Goal: Transaction & Acquisition: Obtain resource

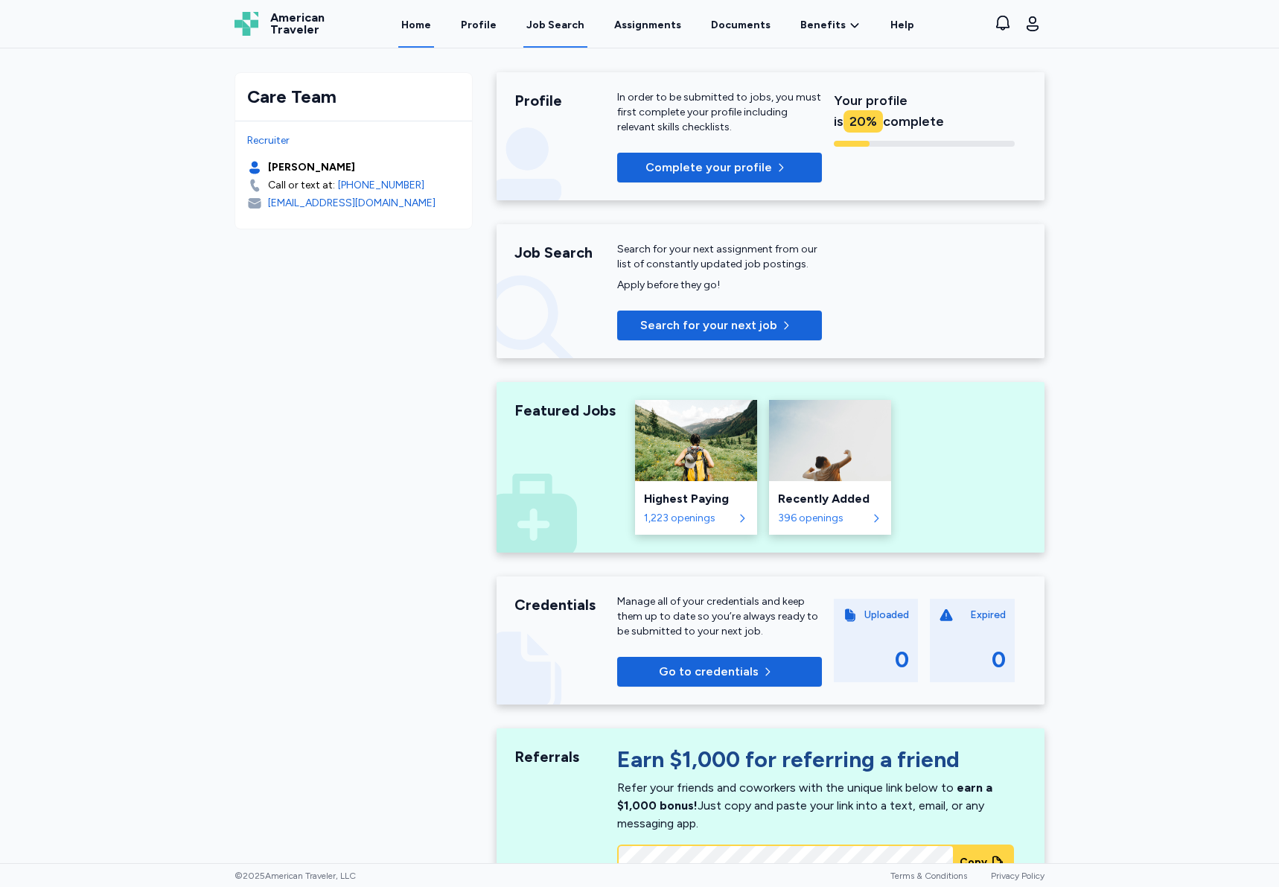
click at [547, 23] on div "Job Search" at bounding box center [555, 25] width 58 height 15
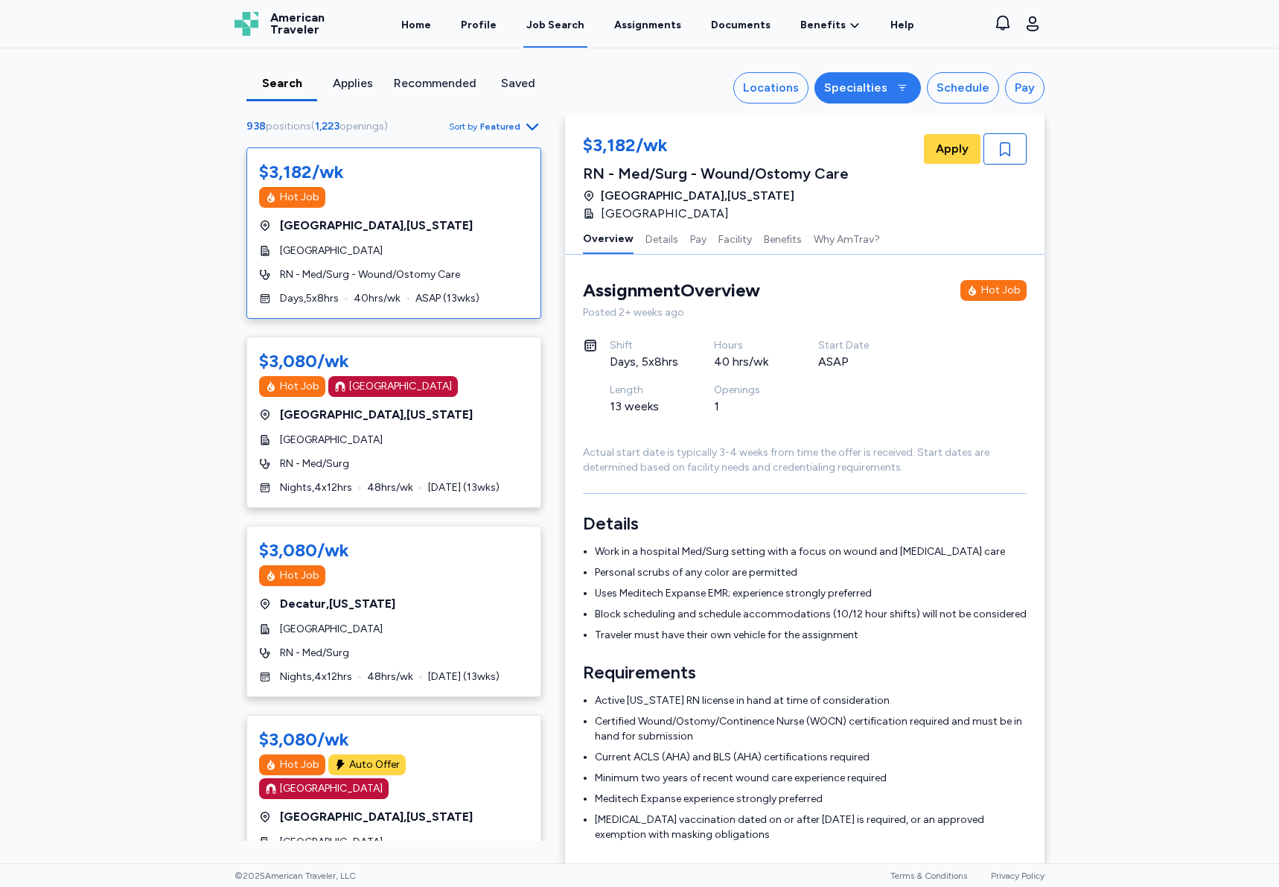
click at [875, 88] on div "Specialties" at bounding box center [855, 88] width 63 height 18
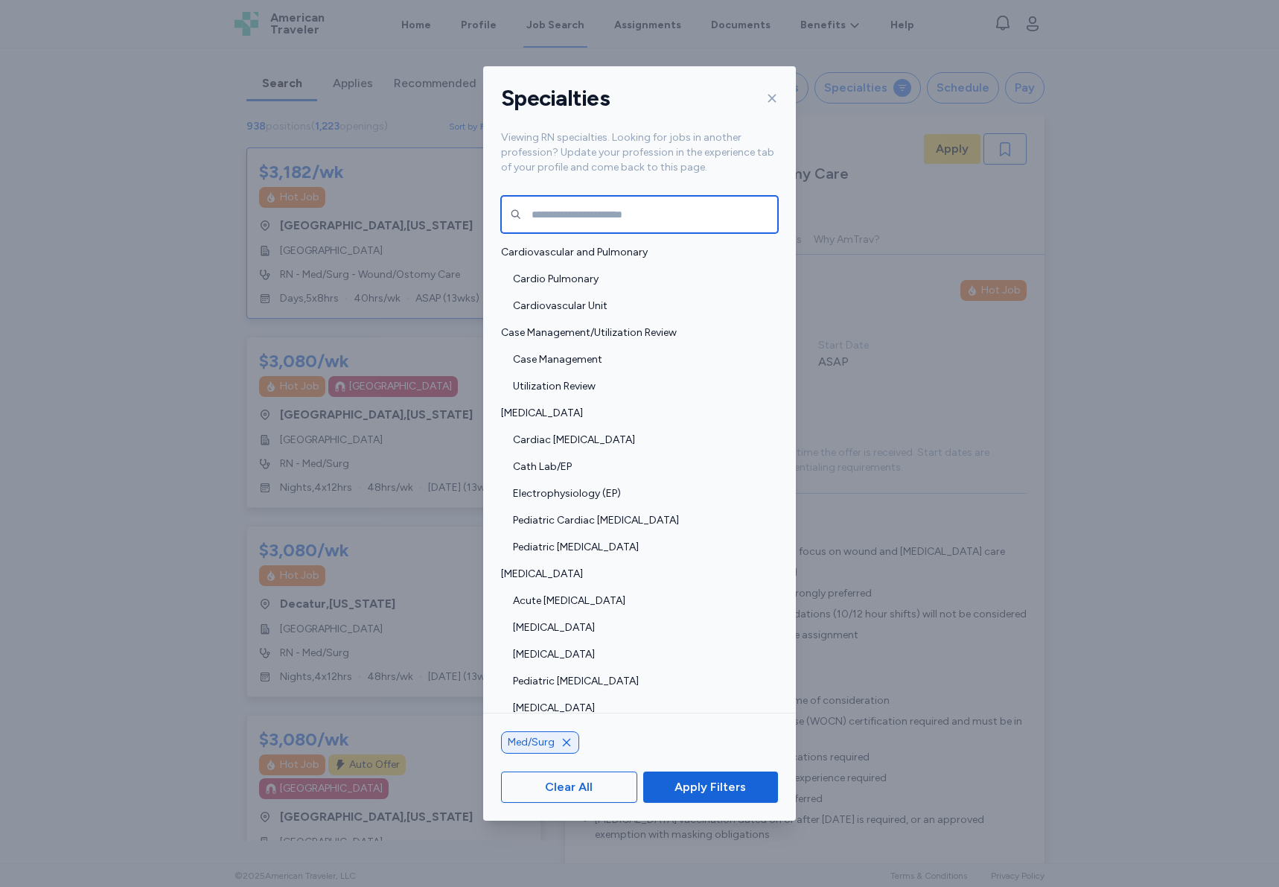
click at [646, 217] on input "text" at bounding box center [639, 214] width 277 height 37
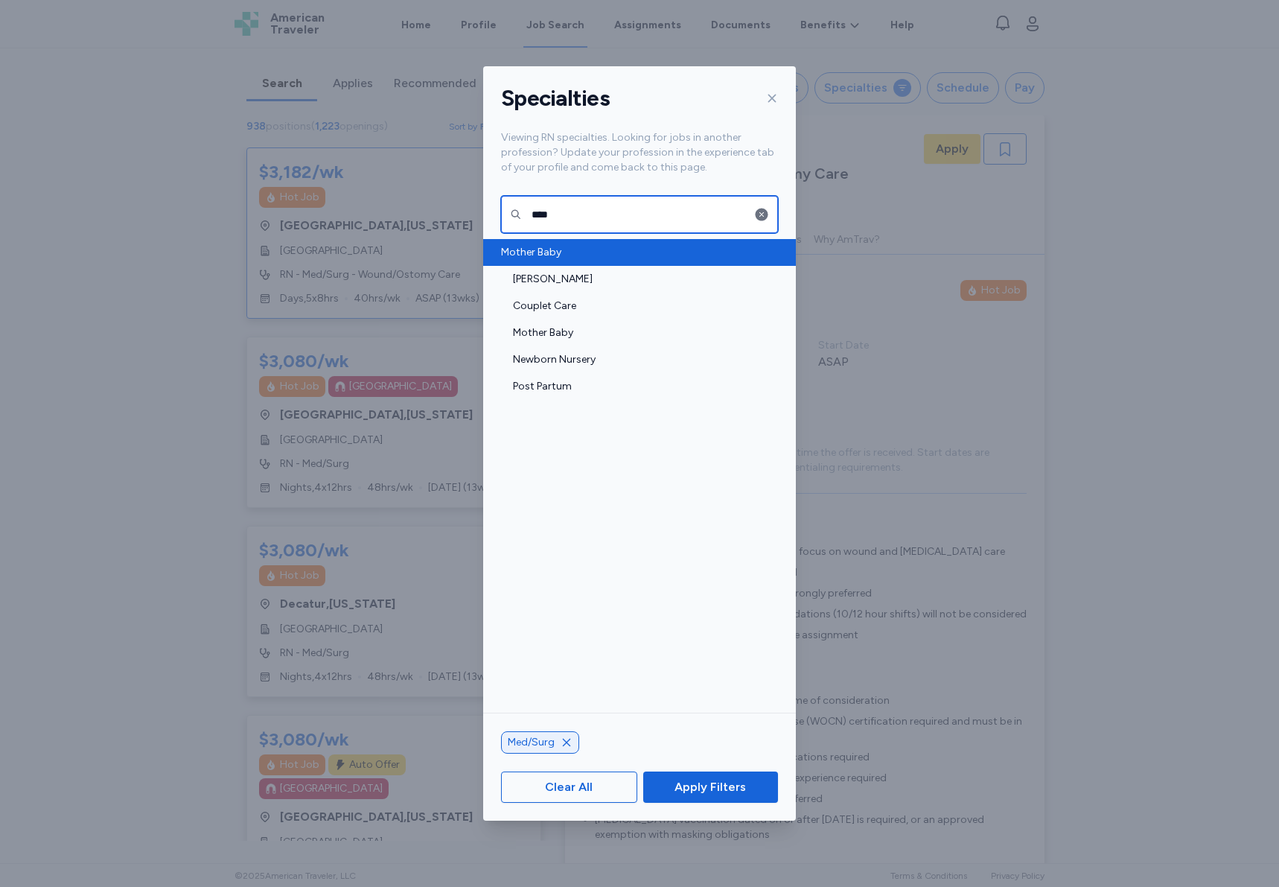
type input "****"
click at [586, 264] on div "Mother Baby" at bounding box center [639, 252] width 313 height 27
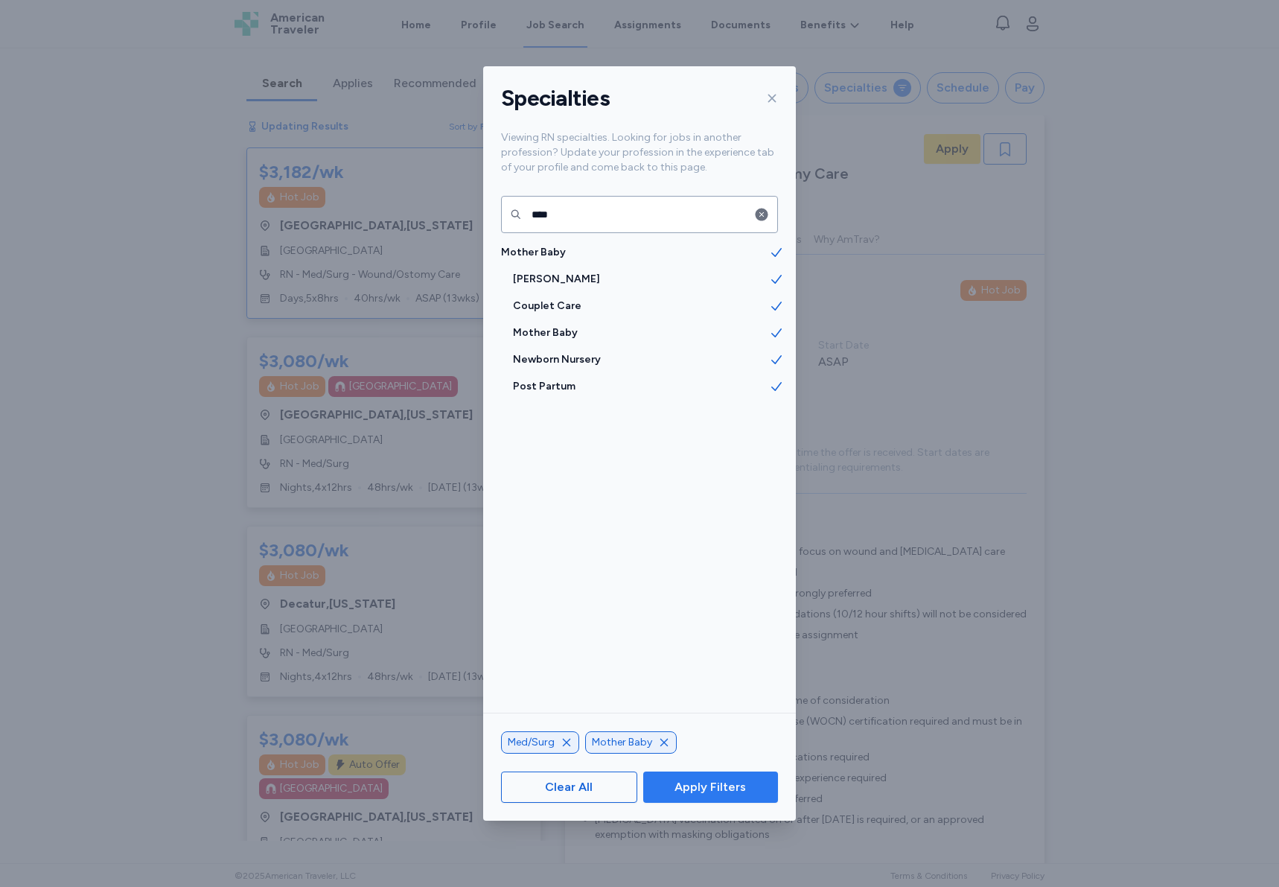
click at [710, 783] on span "Apply Filters" at bounding box center [710, 787] width 71 height 18
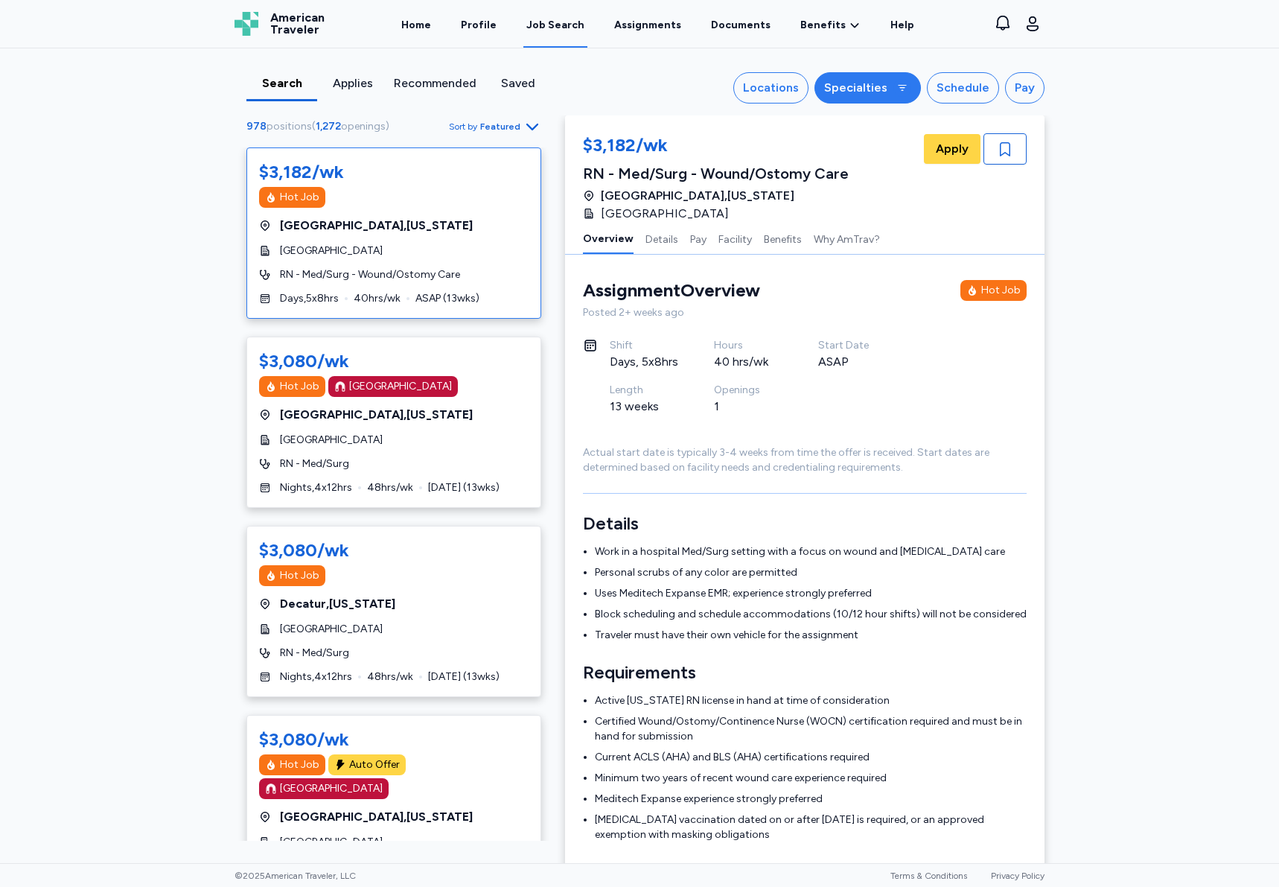
click at [869, 78] on button "Specialties" at bounding box center [868, 87] width 106 height 31
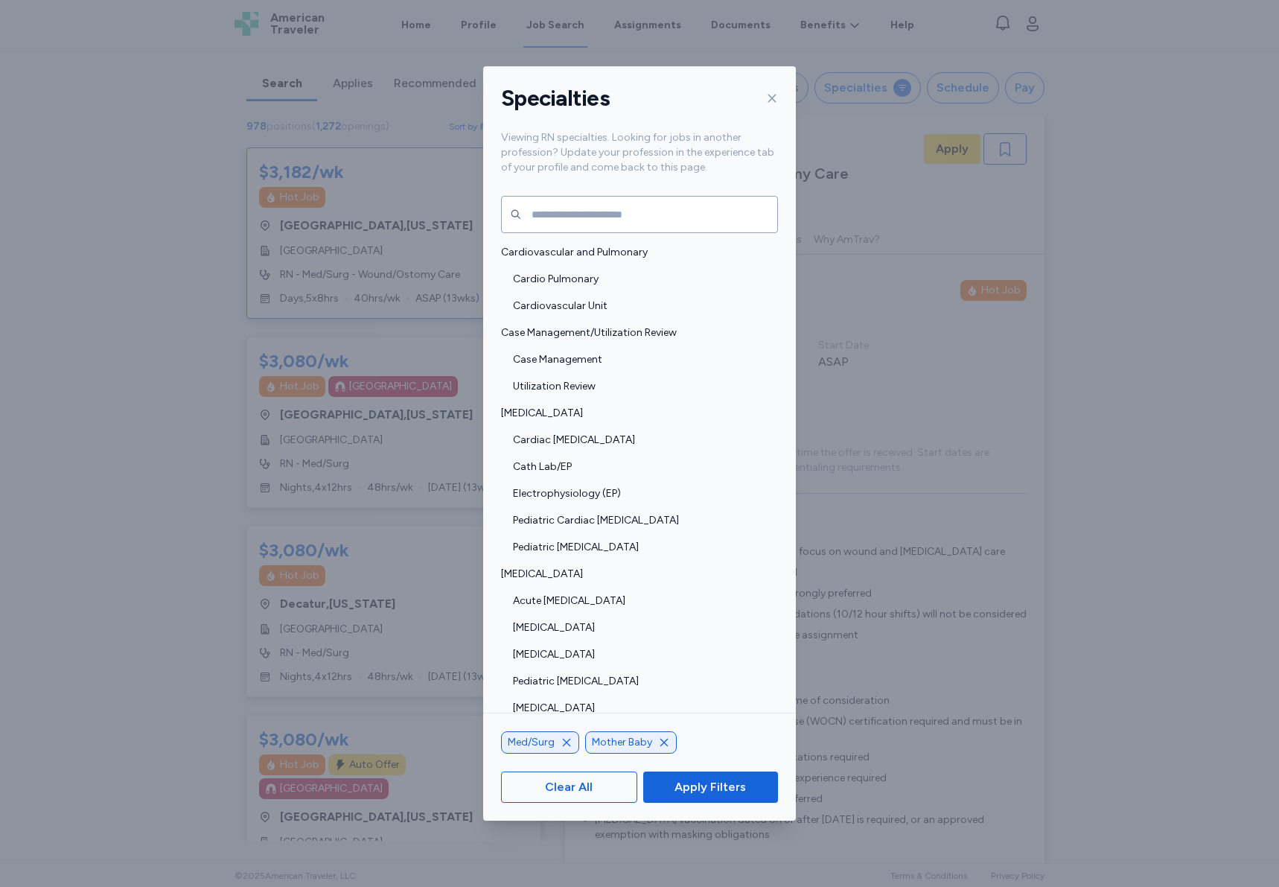
click at [571, 745] on icon "button" at bounding box center [567, 742] width 12 height 12
click at [672, 786] on span "Apply Filters" at bounding box center [710, 787] width 111 height 18
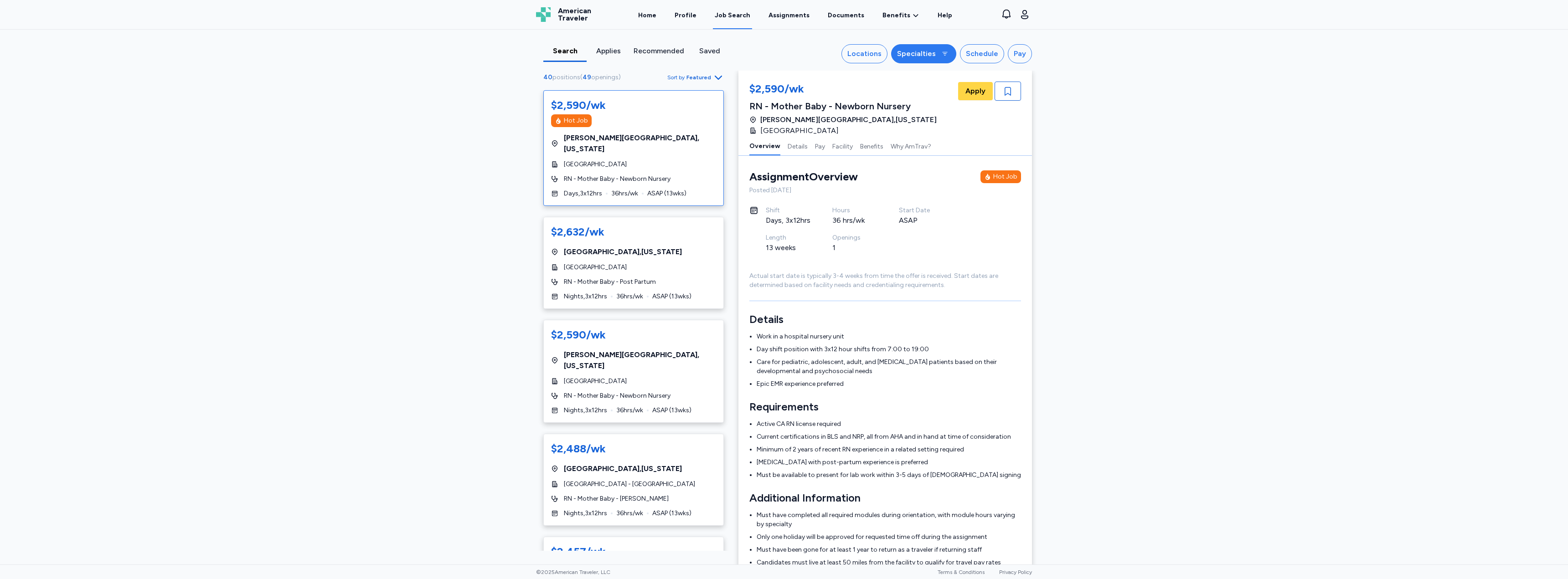
click at [782, 55] on div "Specialties" at bounding box center [916, 54] width 39 height 11
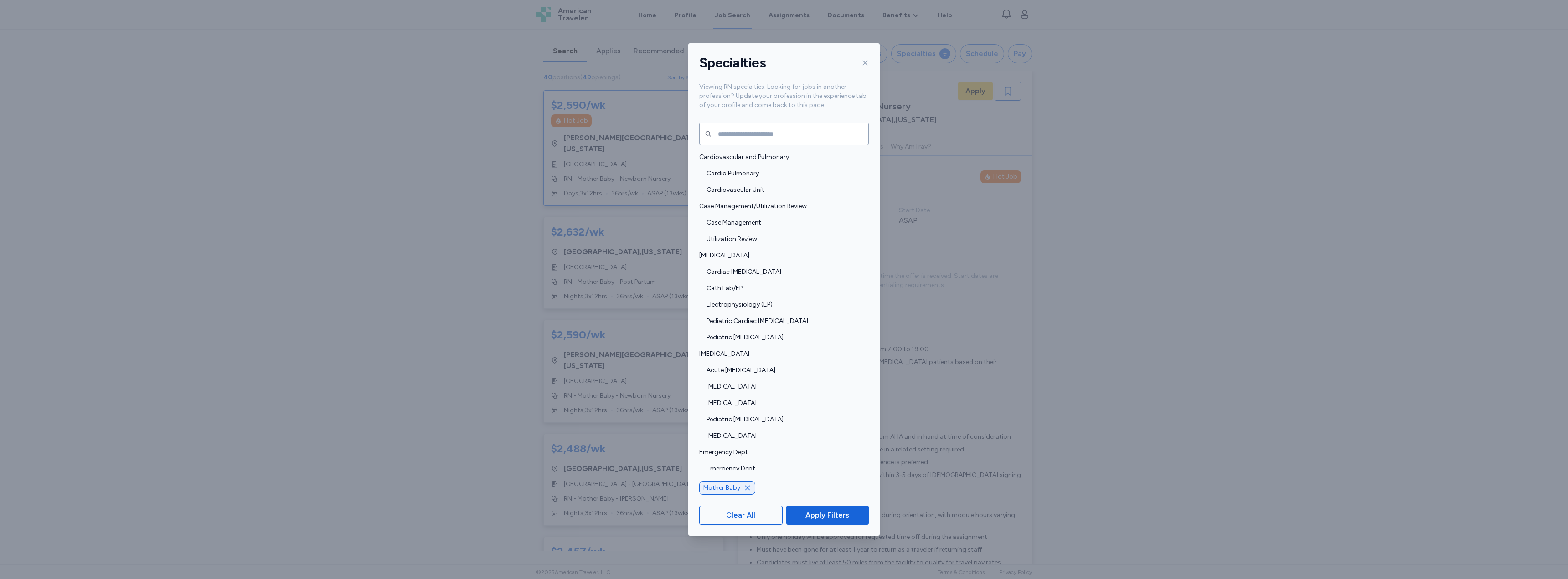
click at [782, 107] on div "Specialties Viewing RN specialties. Looking for jobs in another profession? Upd…" at bounding box center [784, 290] width 1568 height 579
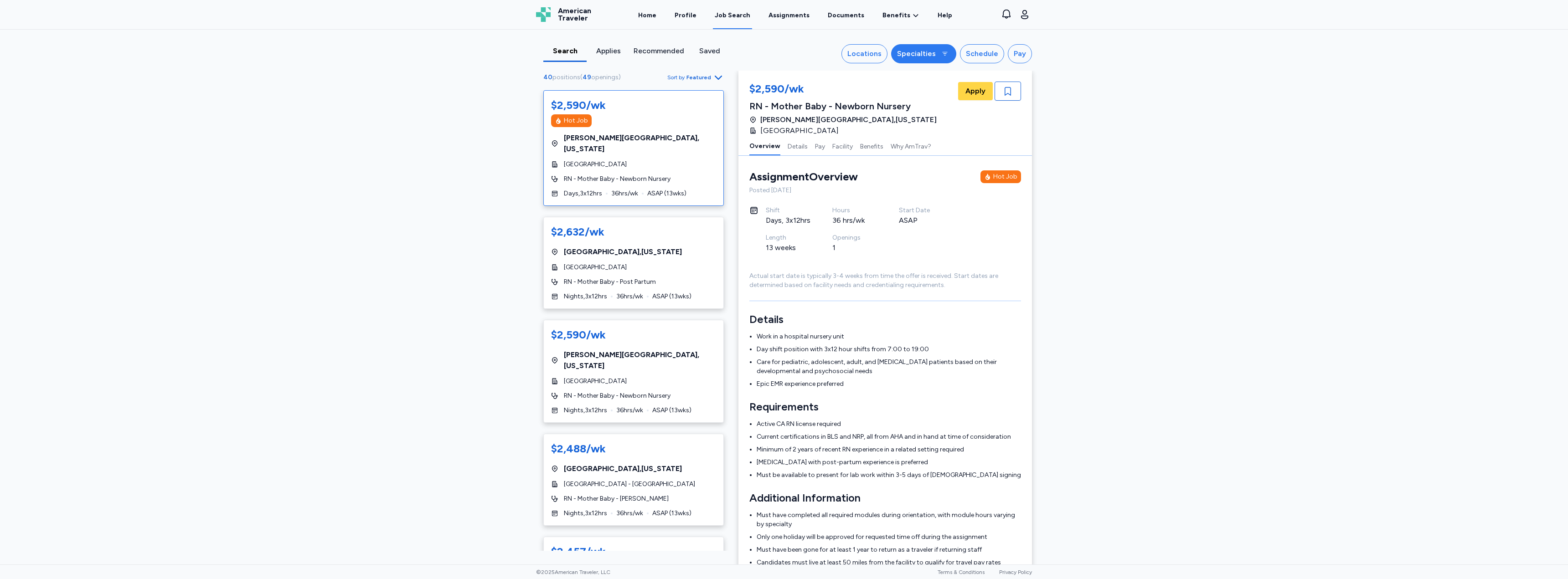
click at [782, 56] on button "Specialties" at bounding box center [924, 53] width 65 height 19
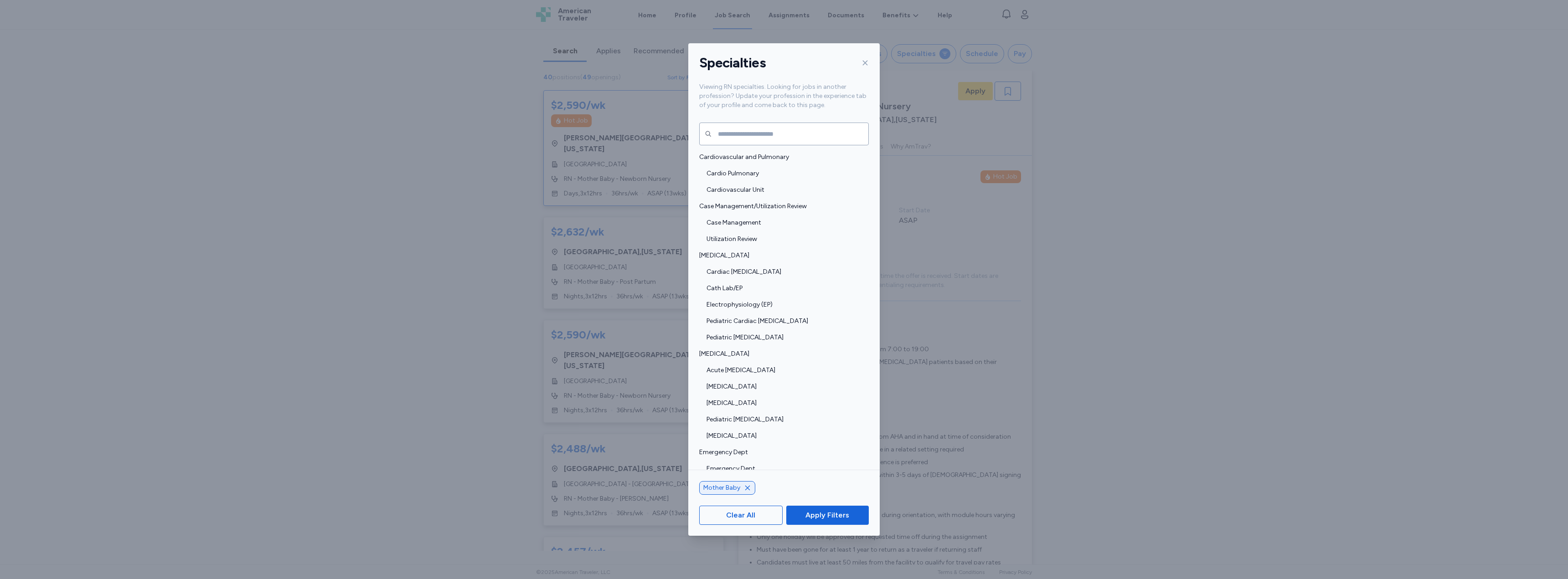
click at [752, 489] on div "Mother Baby" at bounding box center [727, 488] width 56 height 13
click at [751, 486] on div "Mother Baby" at bounding box center [727, 488] width 56 height 13
click at [749, 487] on icon "button" at bounding box center [748, 488] width 7 height 7
click at [782, 138] on input "text" at bounding box center [784, 133] width 170 height 23
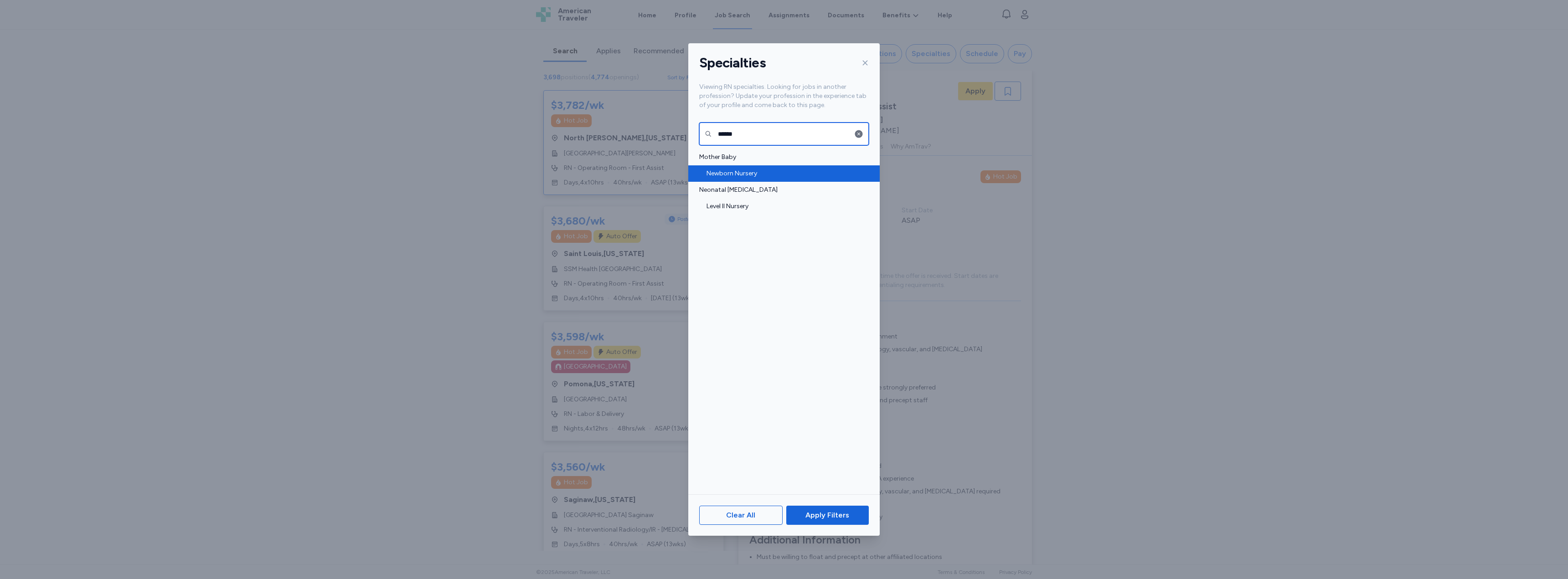
type input "******"
click at [761, 176] on span "Newborn Nursery" at bounding box center [785, 173] width 157 height 9
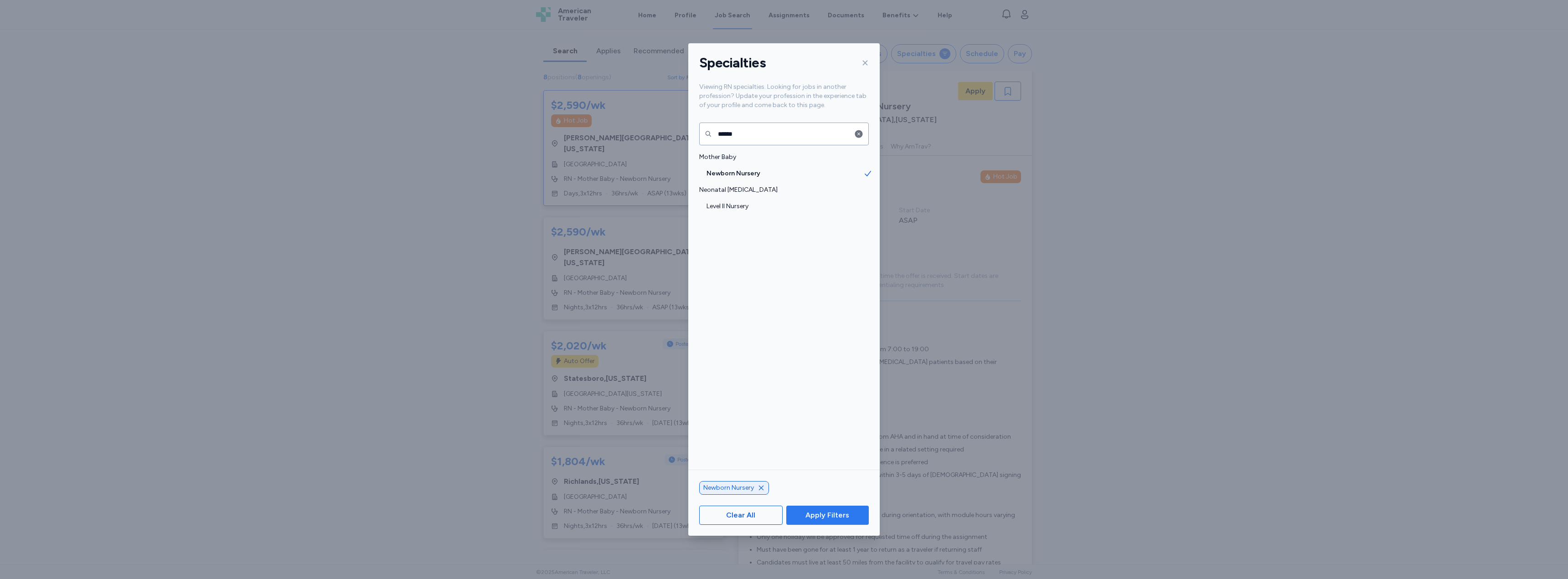
click at [782, 516] on span "Apply Filters" at bounding box center [827, 515] width 43 height 11
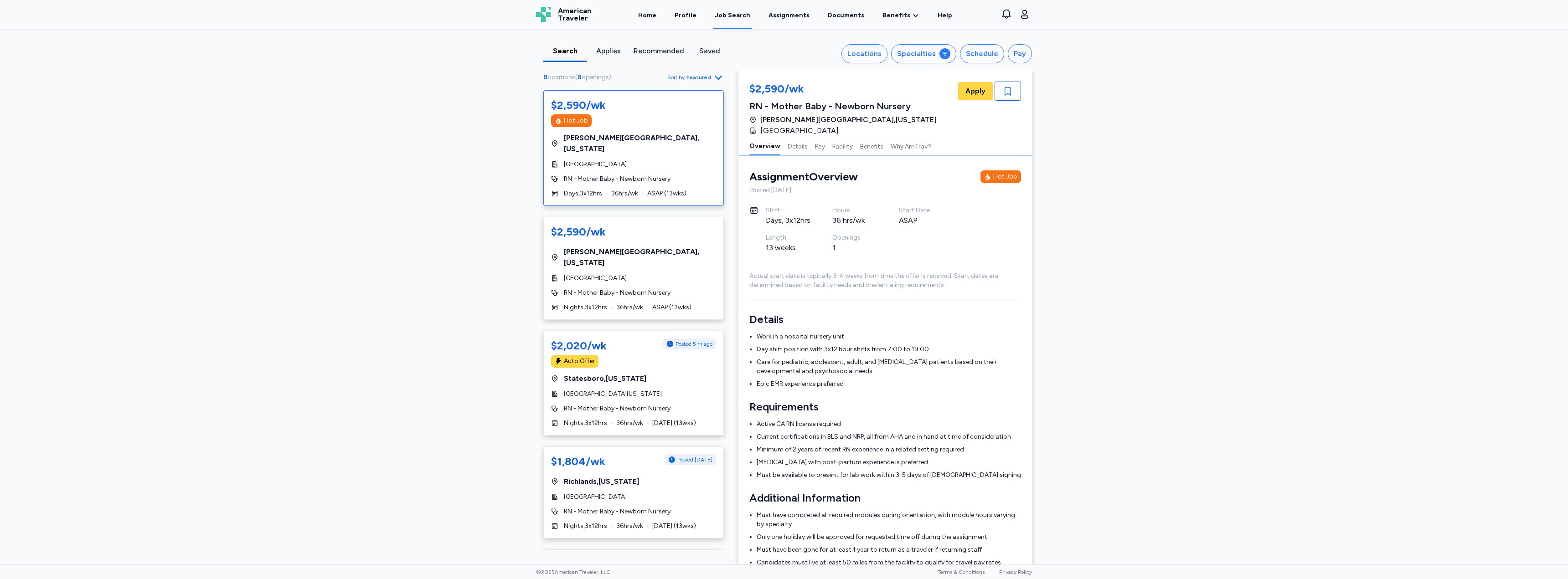
drag, startPoint x: 727, startPoint y: 176, endPoint x: 724, endPoint y: 187, distance: 11.4
click at [724, 187] on div "$2,590/wk Hot Job [GEOGRAPHIC_DATA] , [US_STATE] [GEOGRAPHIC_DATA] RN - Mother …" at bounding box center [634, 320] width 195 height 461
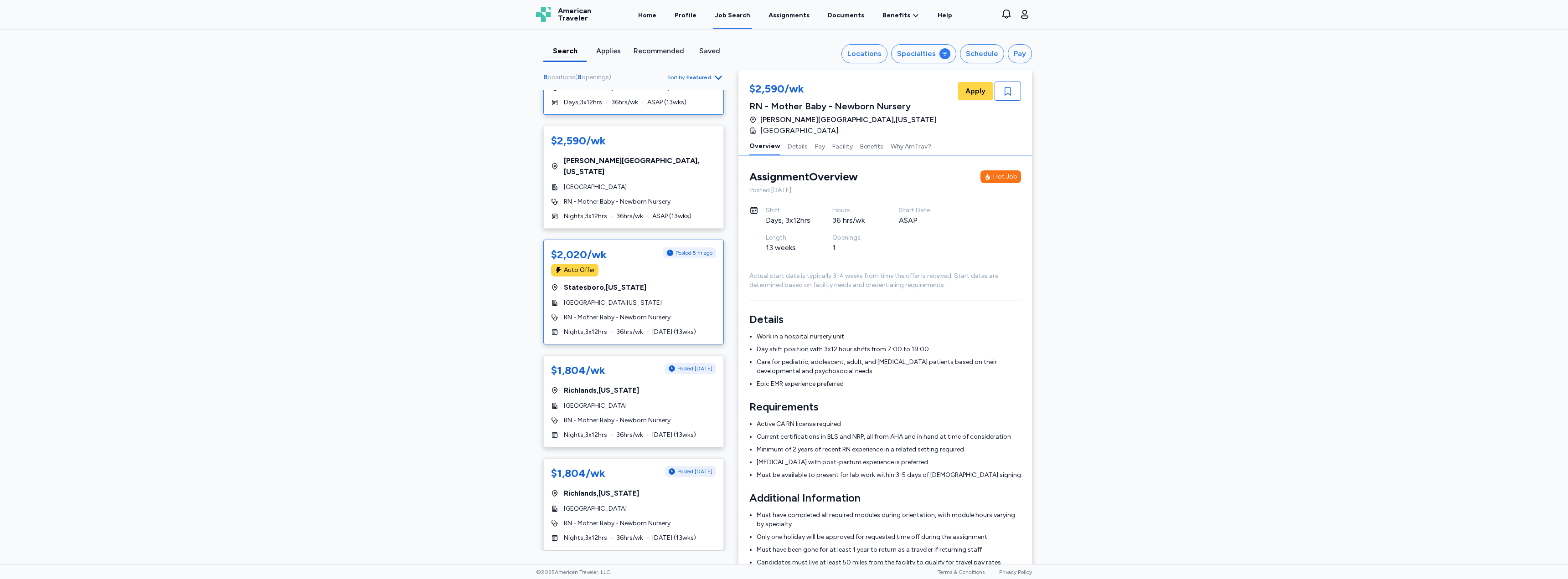
scroll to position [45, 0]
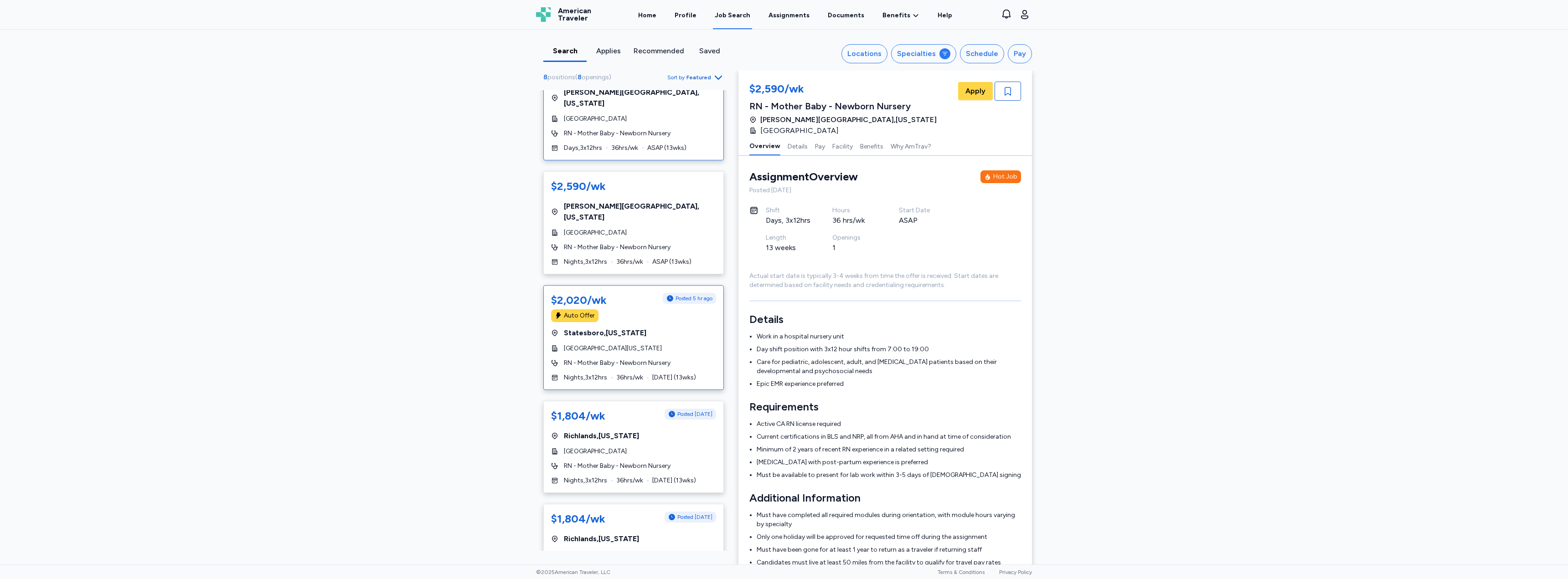
click at [653, 332] on div "$2,020/wk Posted 5 hr ago Auto Offer [GEOGRAPHIC_DATA] , [US_STATE] [GEOGRAPHIC…" at bounding box center [634, 337] width 181 height 105
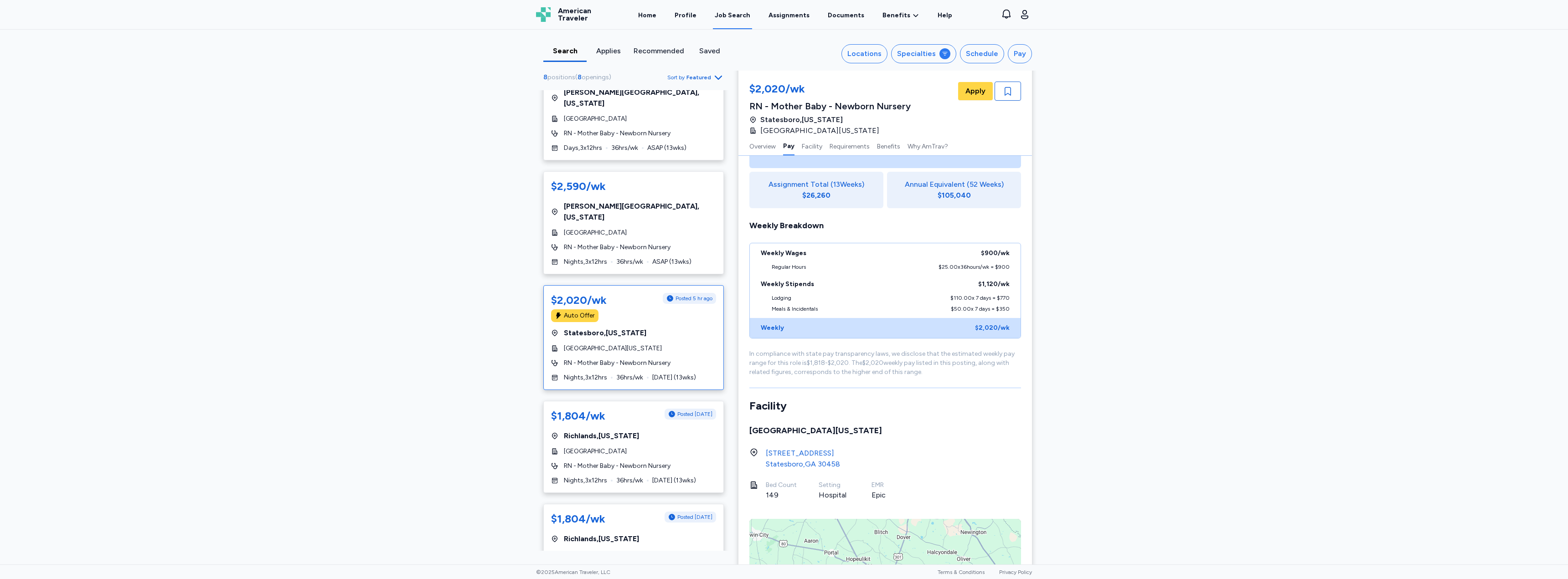
scroll to position [183, 0]
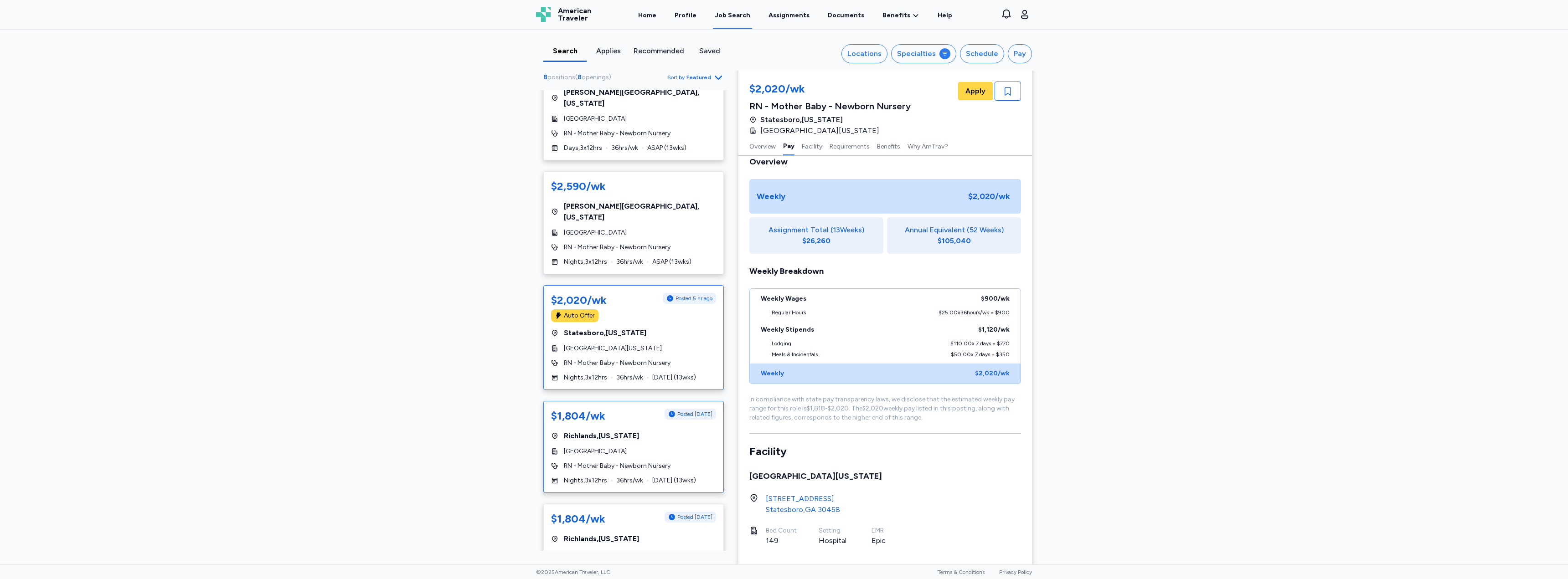
click at [607, 408] on div "$1,804/wk Posted [DATE] [GEOGRAPHIC_DATA] , [US_STATE][PERSON_NAME][GEOGRAPHIC_…" at bounding box center [634, 447] width 181 height 92
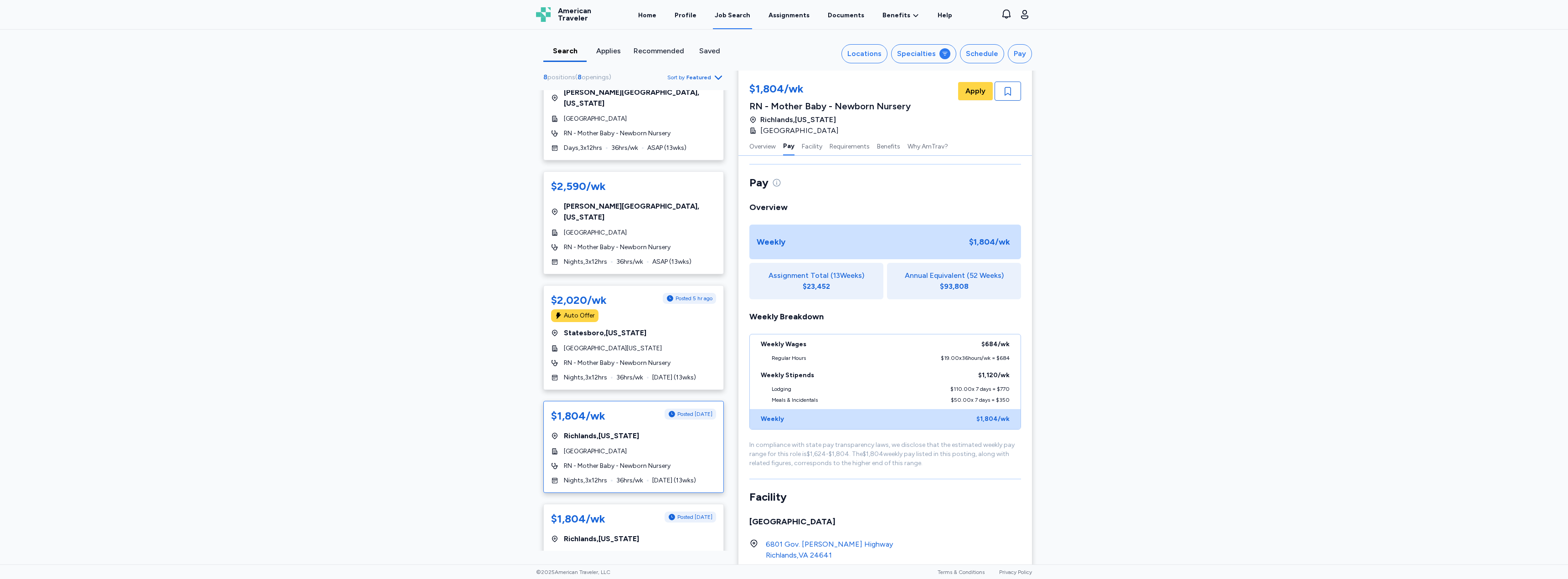
scroll to position [183, 0]
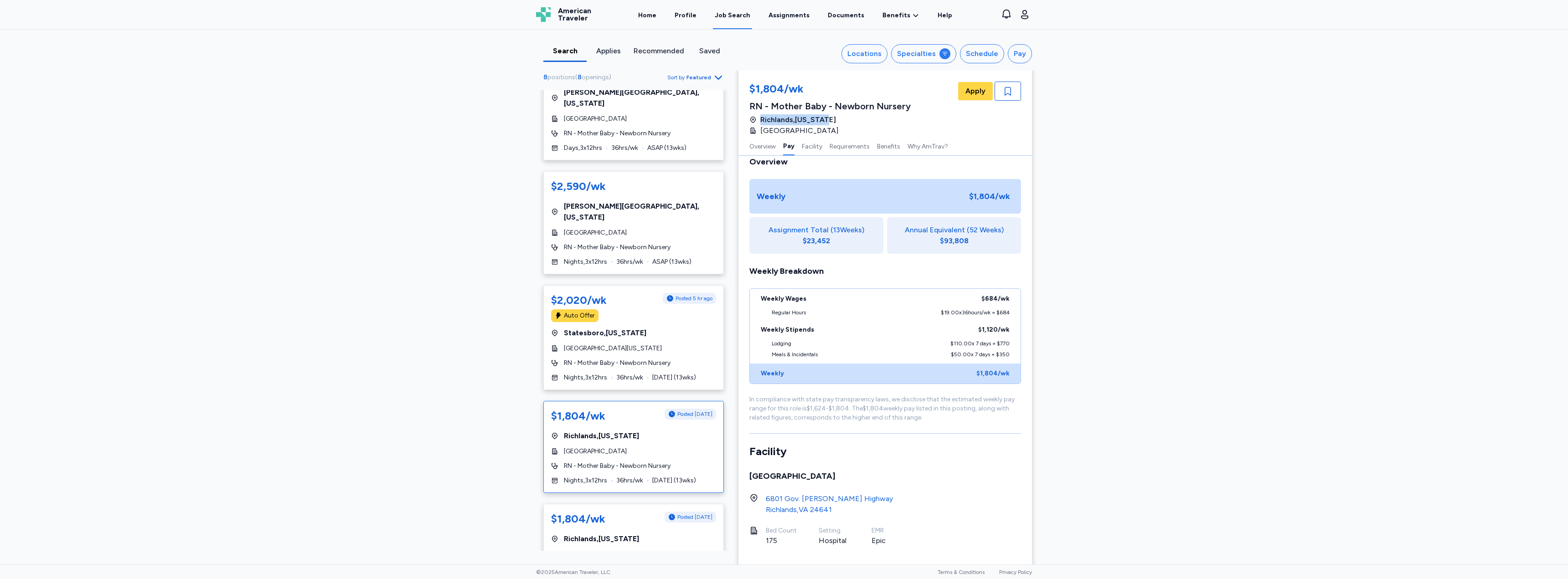
drag, startPoint x: 809, startPoint y: 121, endPoint x: 759, endPoint y: 124, distance: 50.1
click at [759, 124] on div "Richlands , [US_STATE]" at bounding box center [830, 120] width 162 height 11
copy span "Richlands , [US_STATE]"
drag, startPoint x: 980, startPoint y: 327, endPoint x: 1000, endPoint y: 333, distance: 20.9
click at [782, 329] on div "Weekly Stipends $1,120 /wk" at bounding box center [885, 330] width 271 height 20
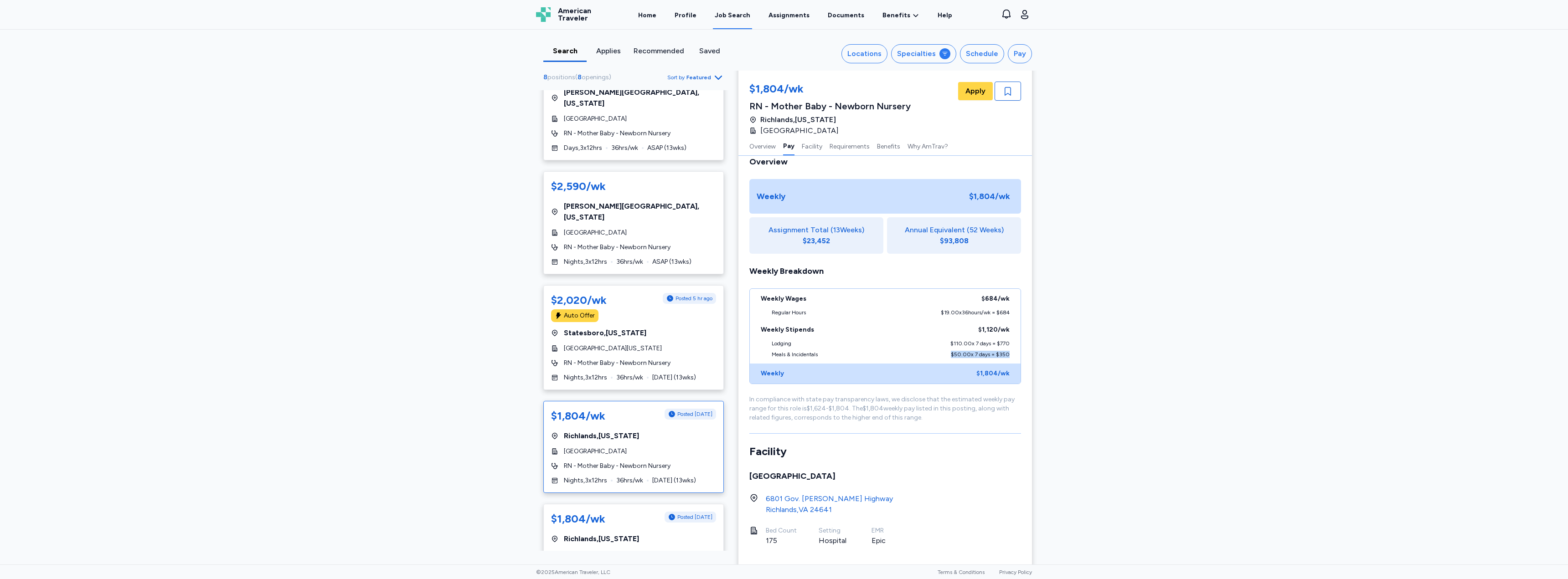
drag, startPoint x: 946, startPoint y: 356, endPoint x: 1005, endPoint y: 354, distance: 59.0
click at [782, 354] on div "Meals & Incidentals $50.00 x 7 days = $350" at bounding box center [885, 357] width 271 height 13
drag, startPoint x: 808, startPoint y: 90, endPoint x: 748, endPoint y: 95, distance: 60.2
click at [749, 95] on div "$1,804/wk" at bounding box center [830, 89] width 162 height 17
copy div "$1,804/wk"
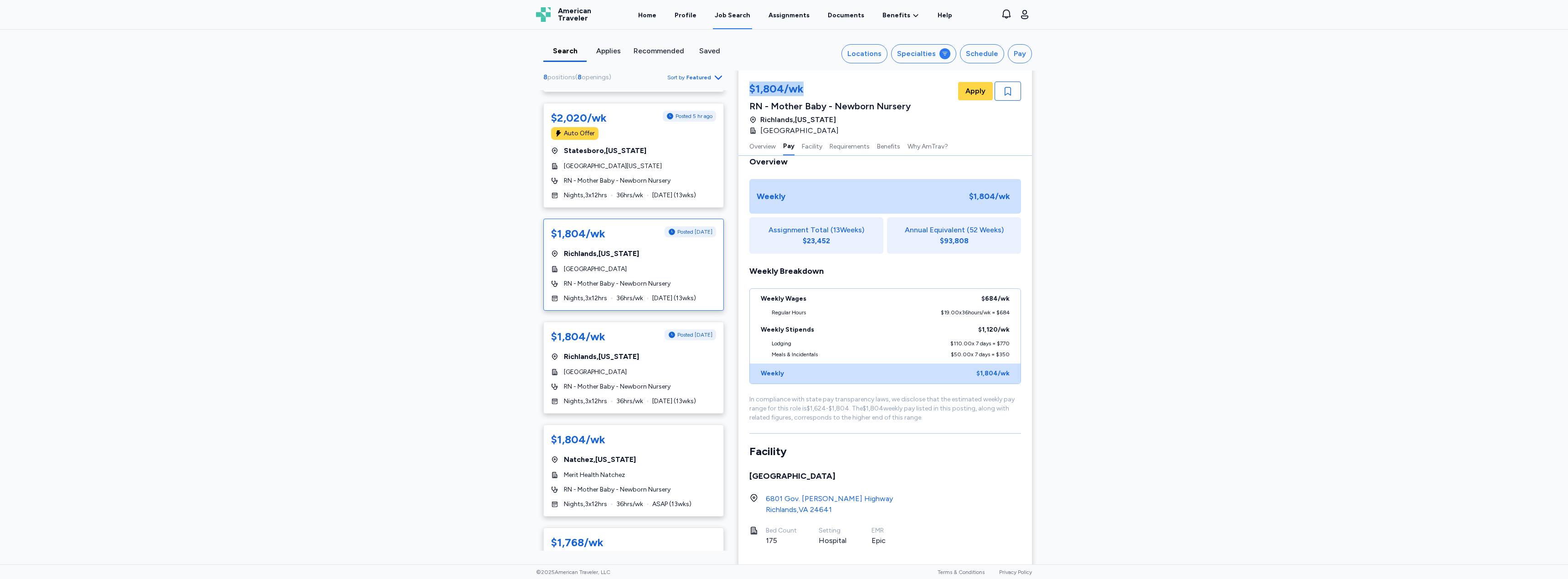
scroll to position [91, 0]
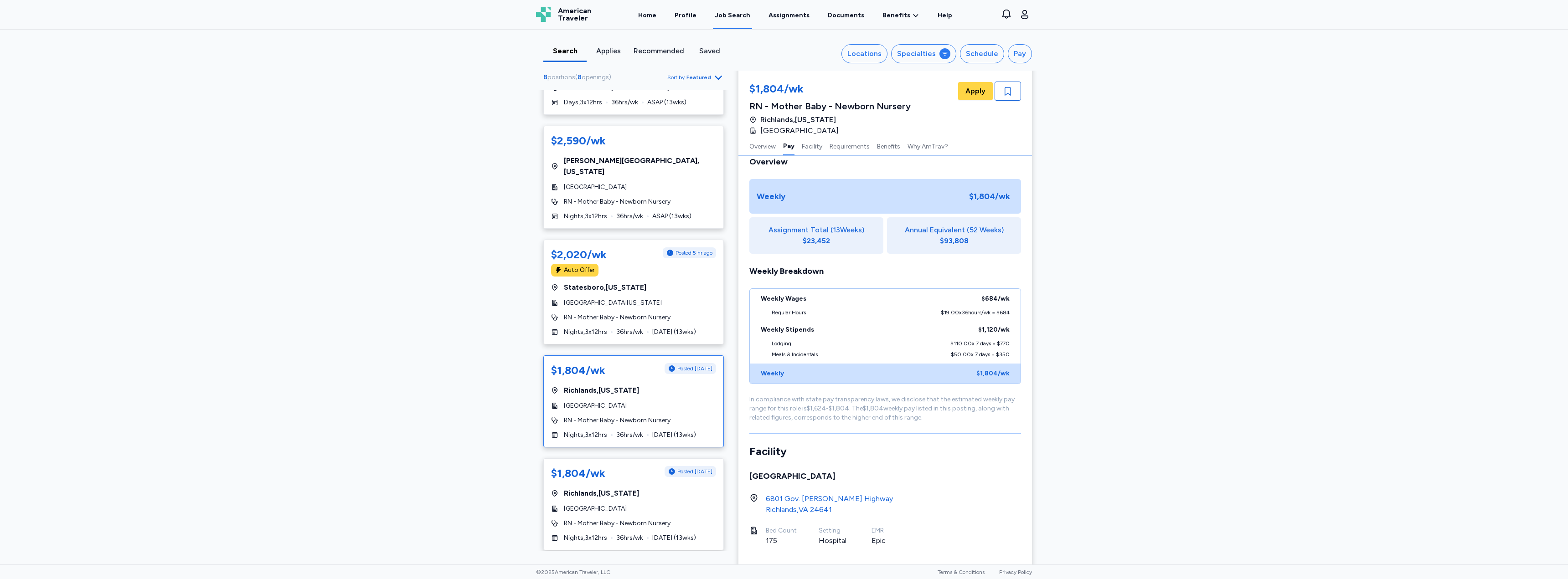
click at [782, 160] on div "Search Applies Recommended Saved Locations Specialties Schedule Pay 8 positions…" at bounding box center [784, 297] width 1568 height 535
